Goal: Task Accomplishment & Management: Complete application form

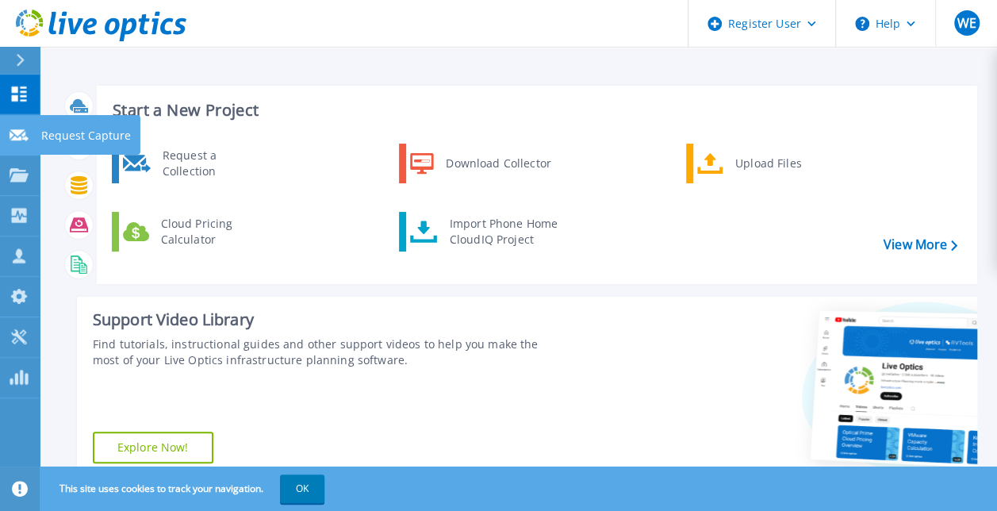
click at [67, 130] on p "Request Capture" at bounding box center [86, 135] width 90 height 41
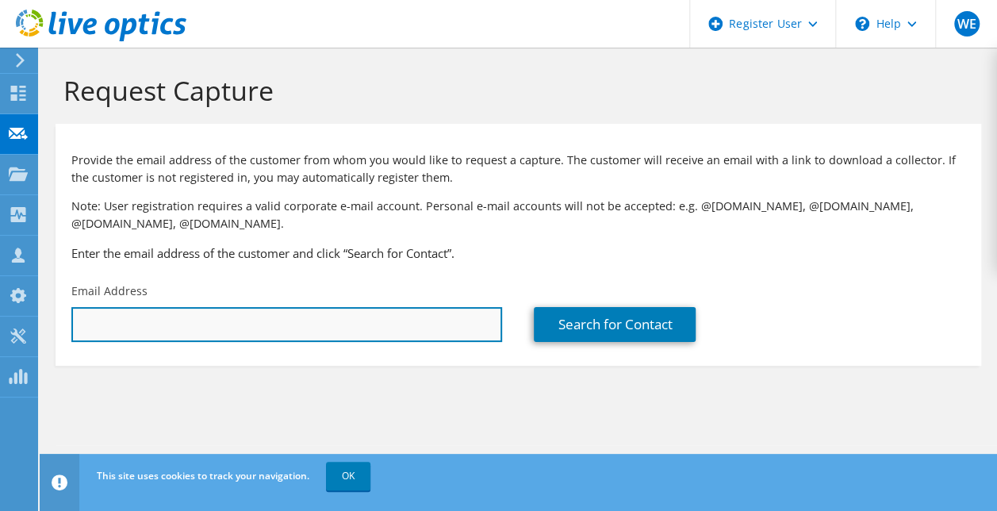
click at [242, 333] on input "text" at bounding box center [286, 324] width 431 height 35
paste input "ibrown@myerscough.ac.uk"
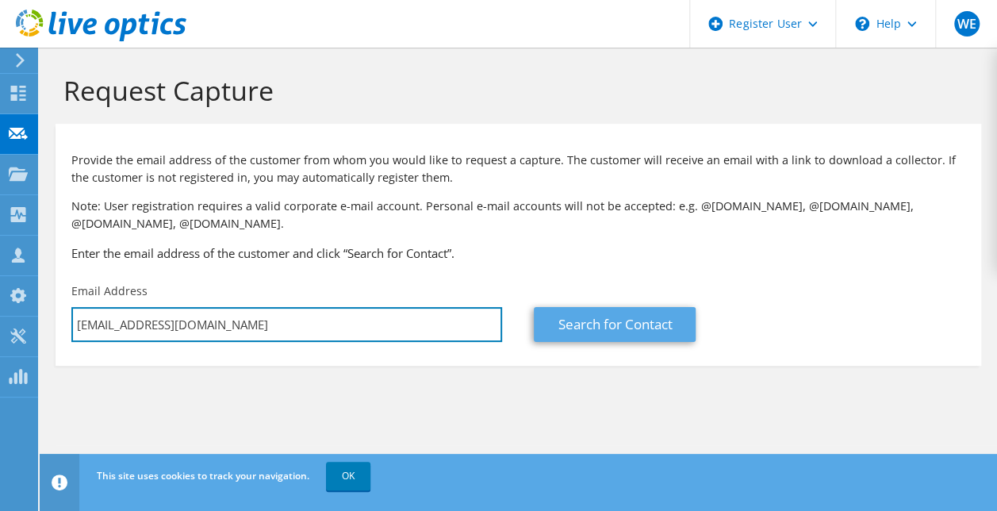
type input "ibrown@myerscough.ac.uk"
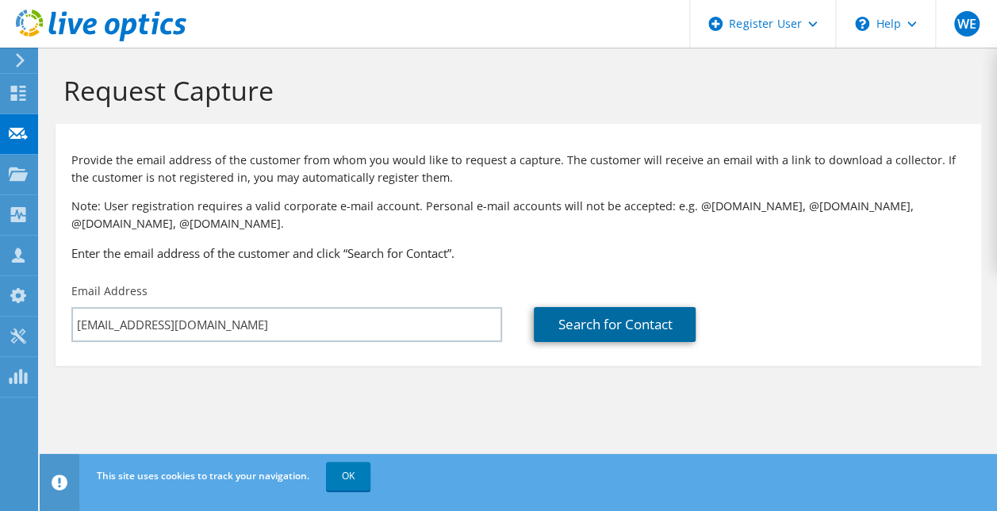
click at [663, 319] on link "Search for Contact" at bounding box center [615, 324] width 162 height 35
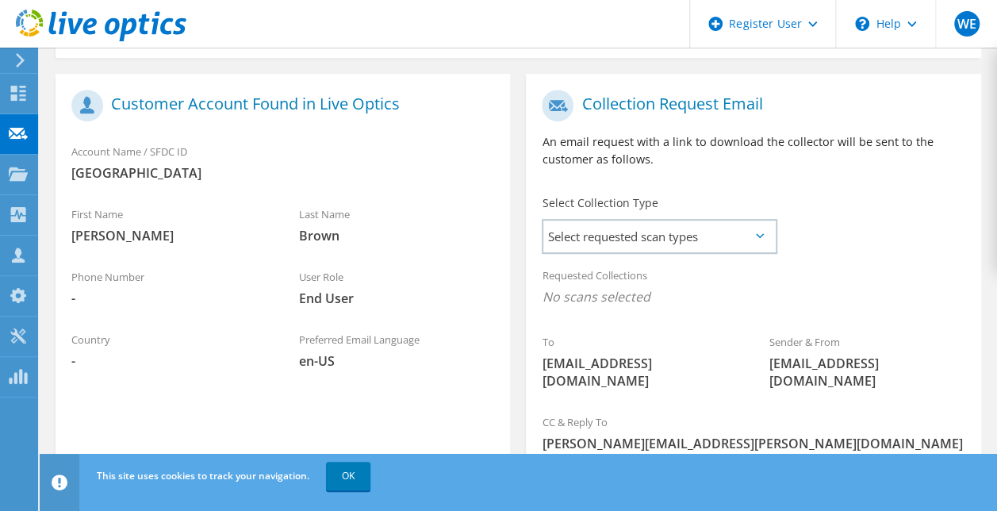
scroll to position [397, 0]
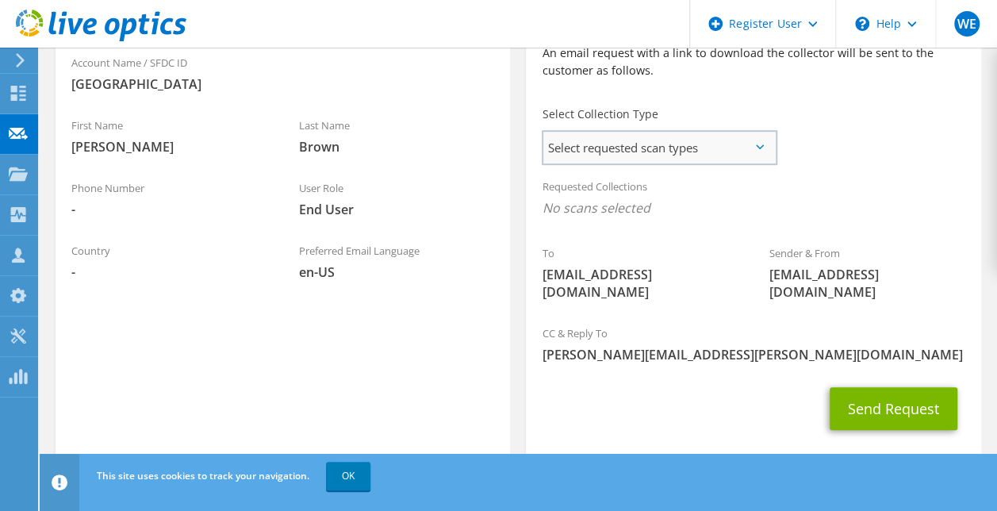
click at [688, 142] on span "Select requested scan types" at bounding box center [659, 148] width 232 height 32
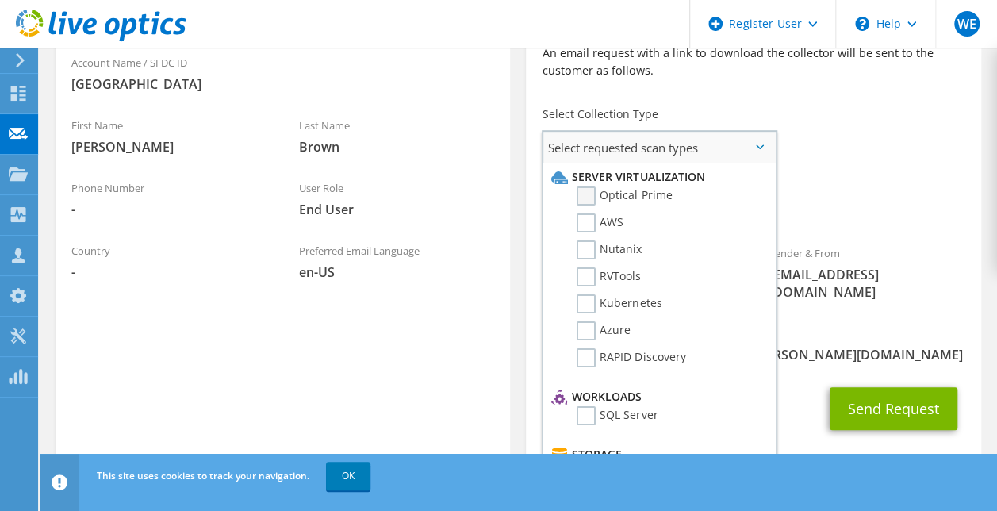
click at [587, 197] on label "Optical Prime" at bounding box center [624, 195] width 95 height 19
click at [0, 0] on input "Optical Prime" at bounding box center [0, 0] width 0 height 0
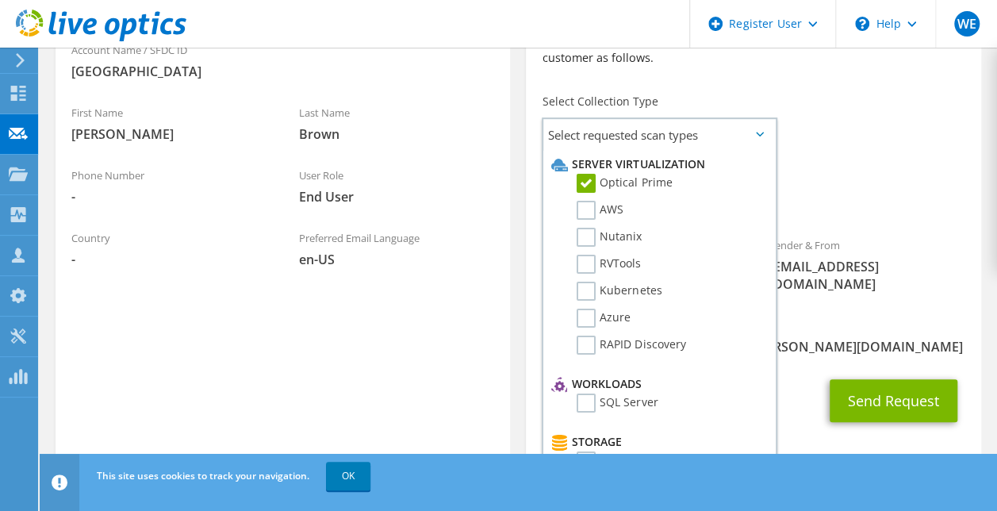
scroll to position [415, 0]
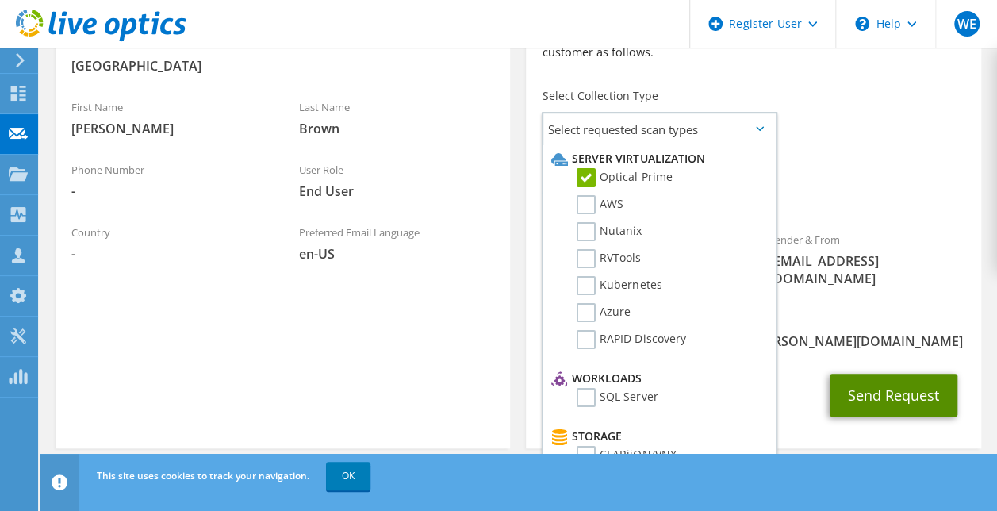
click at [893, 374] on button "Send Request" at bounding box center [894, 395] width 128 height 43
